Goal: Navigation & Orientation: Find specific page/section

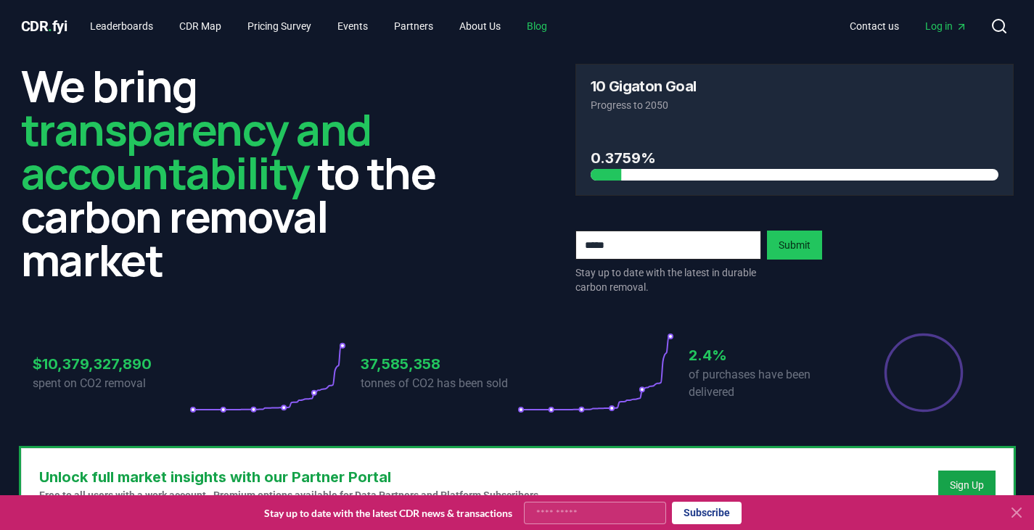
click at [551, 21] on link "Blog" at bounding box center [537, 26] width 44 height 26
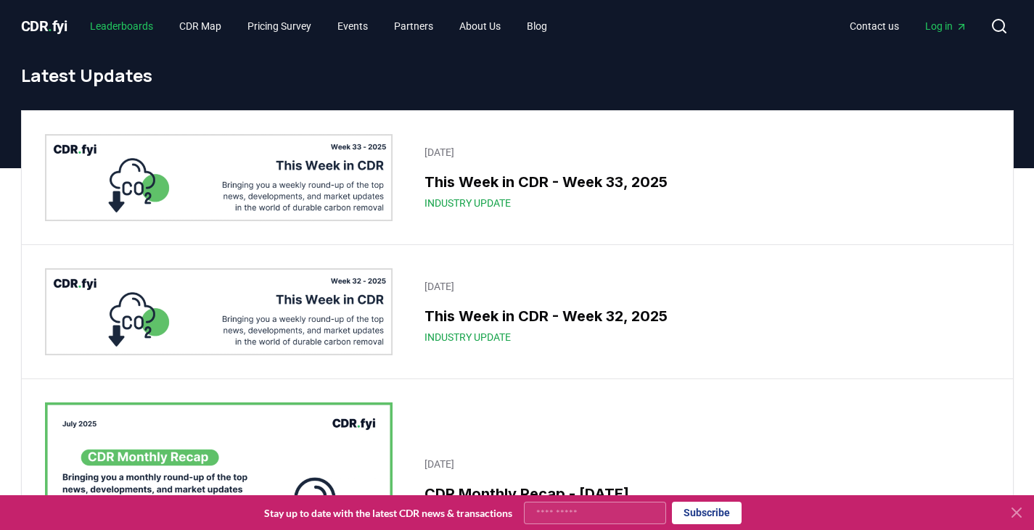
click at [136, 22] on link "Leaderboards" at bounding box center [121, 26] width 86 height 26
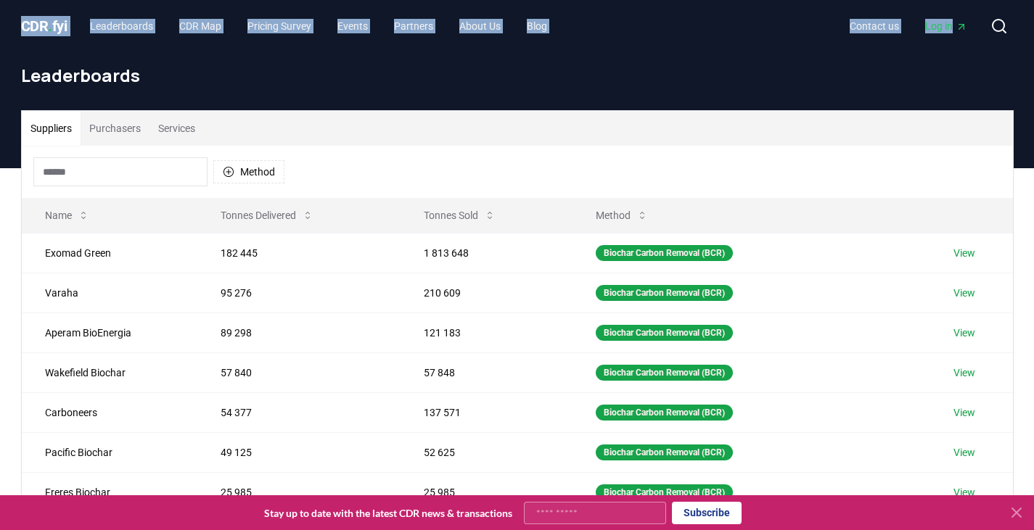
drag, startPoint x: 7, startPoint y: 48, endPoint x: 0, endPoint y: 80, distance: 32.7
click at [0, 80] on div "CDR . fyi Leaderboards CDR Map Pricing Survey Events Partners About Us Blog Con…" at bounding box center [517, 480] width 1034 height 961
click at [14, 49] on div "CDR . fyi Leaderboards CDR Map Pricing Survey Events Partners About Us Blog Con…" at bounding box center [517, 26] width 1016 height 52
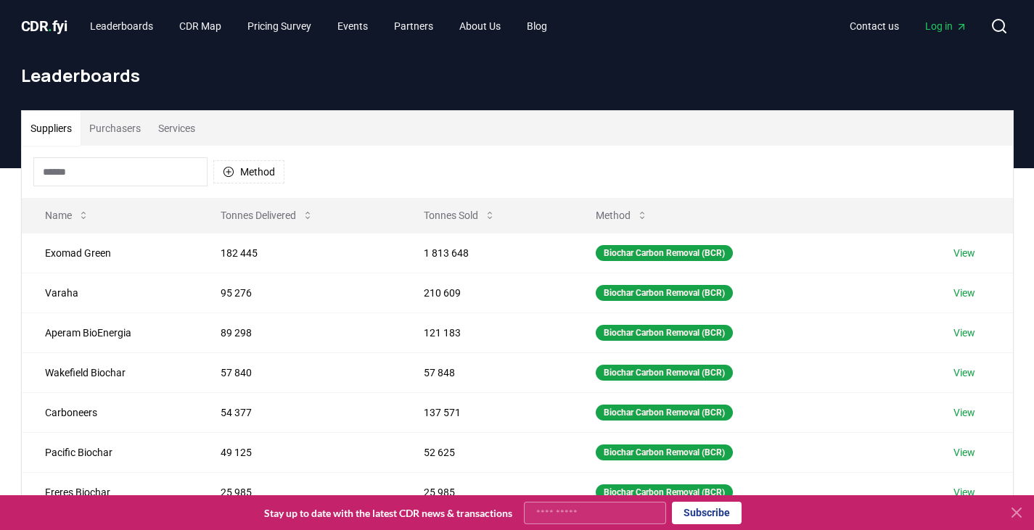
drag, startPoint x: 2, startPoint y: 7, endPoint x: 9, endPoint y: 25, distance: 18.9
click at [9, 25] on header "CDR . fyi Leaderboards CDR Map Pricing Survey Events Partners About Us Blog Con…" at bounding box center [517, 26] width 1034 height 52
click at [0, 58] on header "Leaderboards" at bounding box center [517, 110] width 1034 height 116
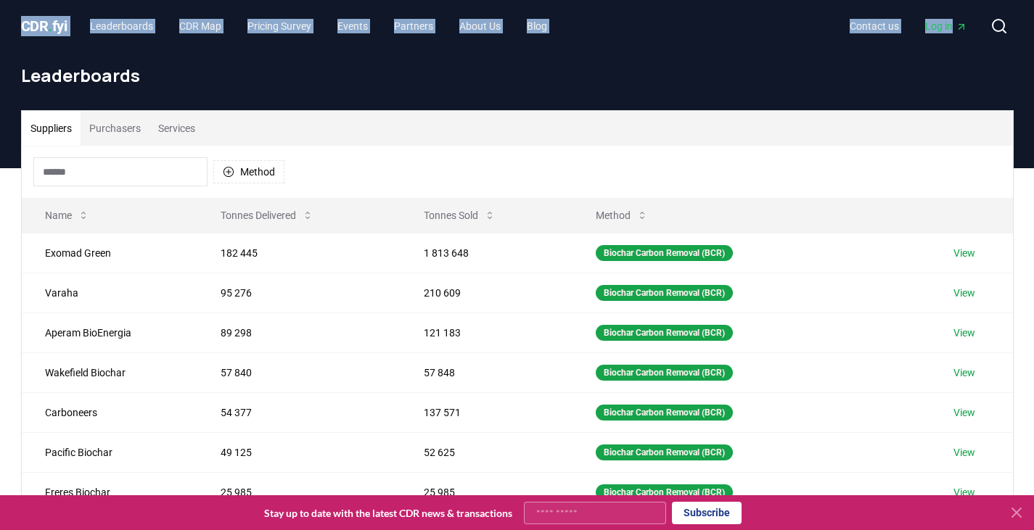
drag, startPoint x: 0, startPoint y: 58, endPoint x: 0, endPoint y: 41, distance: 17.4
click at [0, 41] on div "CDR . fyi Leaderboards CDR Map Pricing Survey Events Partners About Us Blog Con…" at bounding box center [517, 480] width 1034 height 961
click at [9, 73] on div "Leaderboards" at bounding box center [517, 81] width 1016 height 58
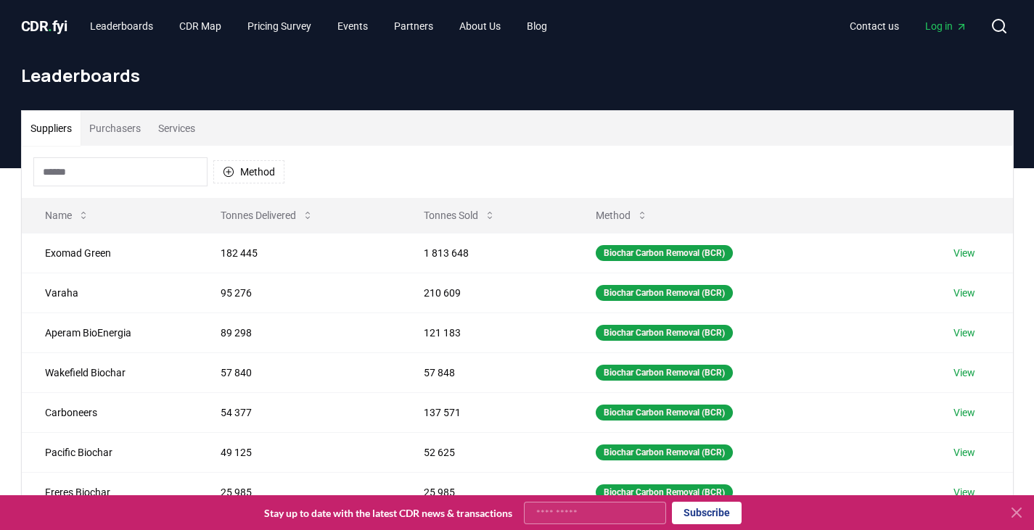
drag, startPoint x: 7, startPoint y: 64, endPoint x: 0, endPoint y: 65, distance: 7.3
click at [0, 65] on header "Leaderboards" at bounding box center [517, 110] width 1034 height 116
click at [559, 22] on link "Blog" at bounding box center [537, 26] width 44 height 26
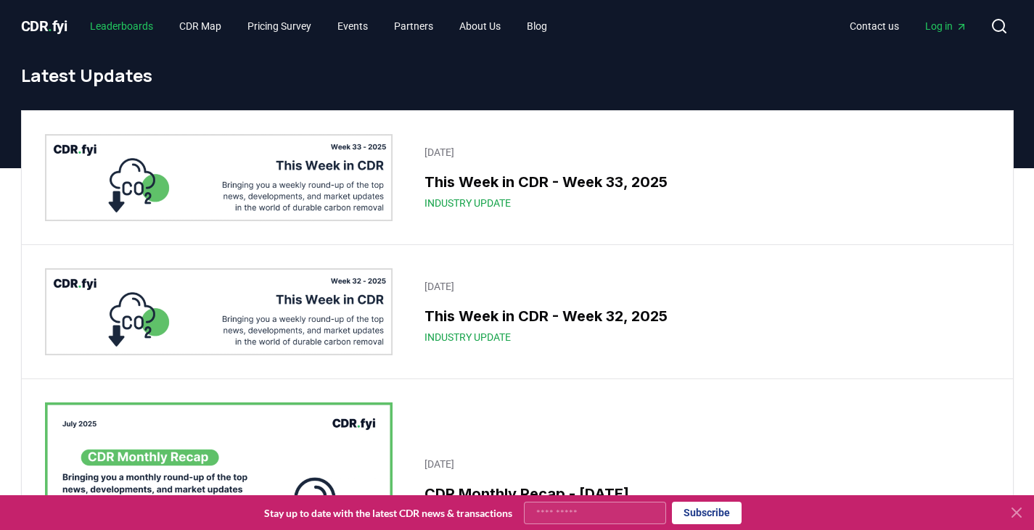
click at [129, 25] on link "Leaderboards" at bounding box center [121, 26] width 86 height 26
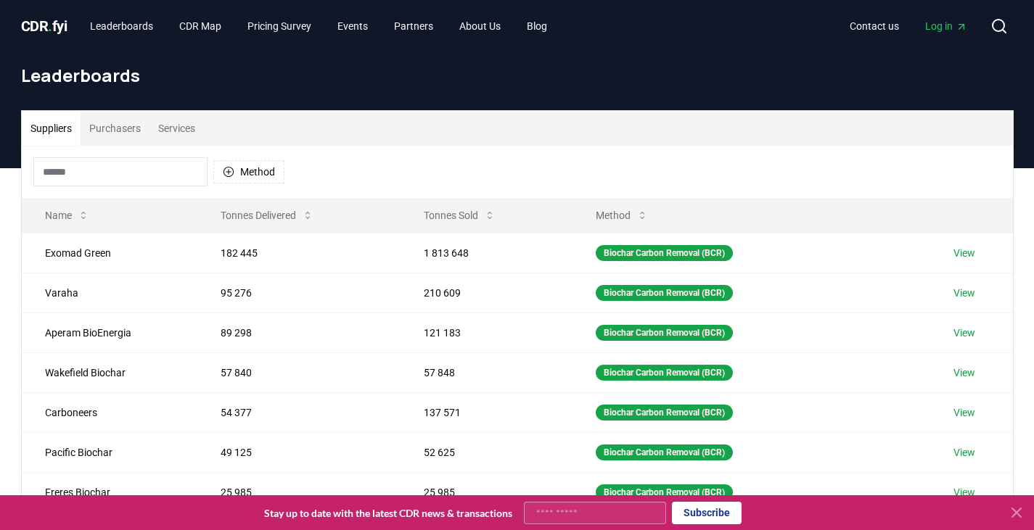
click at [37, 19] on span "CDR . fyi" at bounding box center [44, 25] width 46 height 17
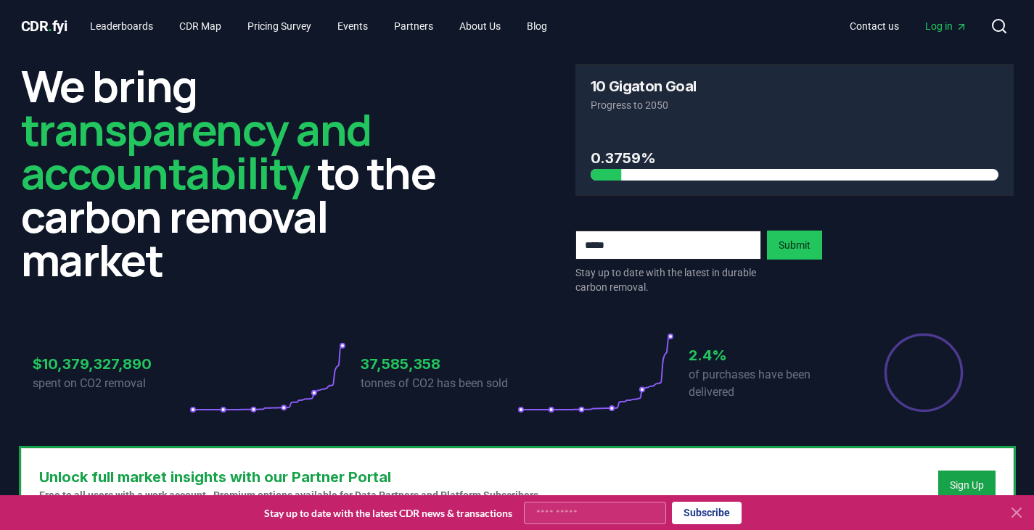
click at [627, 174] on div at bounding box center [794, 175] width 408 height 12
click at [622, 150] on h3 "0.3759%" at bounding box center [794, 158] width 408 height 22
